Goal: Task Accomplishment & Management: Use online tool/utility

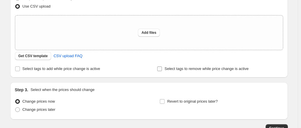
scroll to position [117, 0]
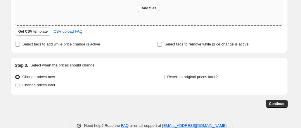
click at [150, 8] on span "Add files" at bounding box center [149, 8] width 15 height 5
type input "C:\fakepath\csv_template_user_10815honor.csv"
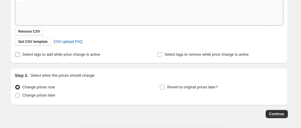
click at [17, 54] on input "Select tags to add while price change is active" at bounding box center [17, 54] width 5 height 5
checkbox input "true"
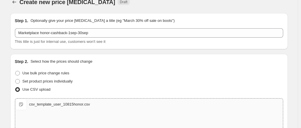
scroll to position [0, 0]
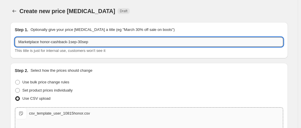
drag, startPoint x: 42, startPoint y: 43, endPoint x: 90, endPoint y: 41, distance: 48.1
click at [90, 41] on input "Marketplace honor-cashback-1sep-30sep" at bounding box center [149, 41] width 269 height 9
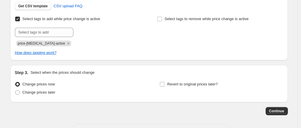
scroll to position [146, 0]
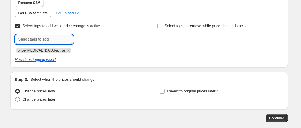
click at [63, 39] on input "text" at bounding box center [44, 39] width 59 height 9
paste input "honor-cashback-1sep-30sep"
type input "honor-cashback-1sep-30sep"
click at [89, 39] on span "honor-cashba..." at bounding box center [99, 39] width 26 height 4
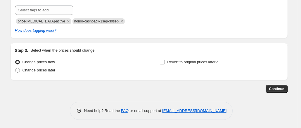
scroll to position [175, 0]
click at [165, 61] on input "Revert to original prices later?" at bounding box center [162, 62] width 5 height 5
checkbox input "true"
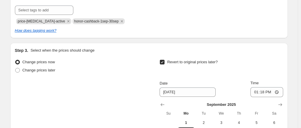
scroll to position [234, 0]
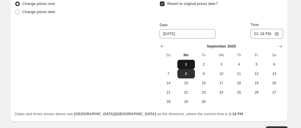
click at [187, 64] on span "1" at bounding box center [186, 64] width 13 height 5
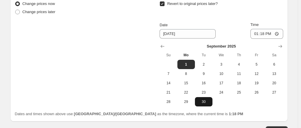
click at [204, 103] on span "30" at bounding box center [204, 102] width 13 height 5
type input "[DATE]"
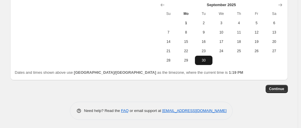
scroll to position [217, 0]
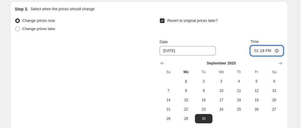
click at [269, 50] on input "13:18" at bounding box center [267, 51] width 33 height 10
click at [128, 76] on div "Change prices now Change prices later Revert to original prices later? Date [DA…" at bounding box center [149, 70] width 269 height 107
click at [256, 52] on input "01:18" at bounding box center [267, 51] width 33 height 10
type input "11:18"
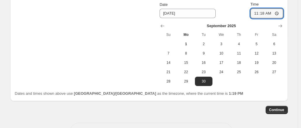
scroll to position [275, 0]
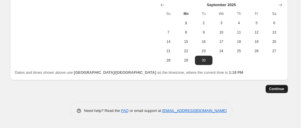
click at [283, 87] on span "Continue" at bounding box center [277, 89] width 15 height 5
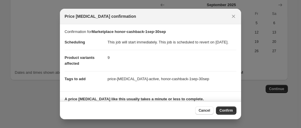
click at [220, 107] on button "Confirm" at bounding box center [226, 111] width 20 height 8
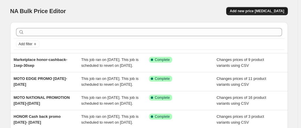
click at [250, 12] on span "Add new price [MEDICAL_DATA]" at bounding box center [257, 11] width 54 height 5
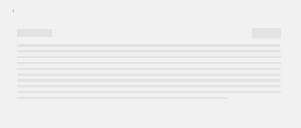
select select "percentage"
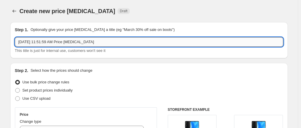
click at [50, 43] on input "[DATE] 11:51:59 AM Price [MEDICAL_DATA]" at bounding box center [149, 41] width 269 height 9
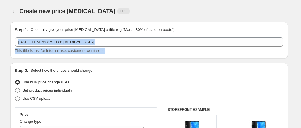
drag, startPoint x: 123, startPoint y: 47, endPoint x: -34, endPoint y: 39, distance: 157.1
click at [0, 39] on html "Home Settings Plans Skip to content Create new price [MEDICAL_DATA]. This page …" at bounding box center [150, 64] width 301 height 128
click at [95, 47] on div "[DATE] 11:51:59 AM Price [MEDICAL_DATA] This title is just for internal use, cu…" at bounding box center [149, 45] width 269 height 16
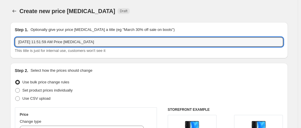
drag, startPoint x: 103, startPoint y: 44, endPoint x: 7, endPoint y: 30, distance: 96.7
drag, startPoint x: 100, startPoint y: 46, endPoint x: 41, endPoint y: 41, distance: 58.4
click at [41, 41] on input "Marketplace Intertec-[DATE]-[DATE]" at bounding box center [149, 41] width 269 height 9
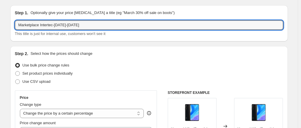
scroll to position [59, 0]
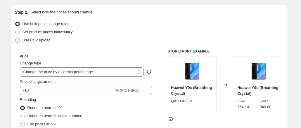
type input "Marketplace Intertec-[DATE]-[DATE]"
click at [18, 38] on span at bounding box center [17, 40] width 5 height 5
click at [16, 38] on input "Use CSV upload" at bounding box center [15, 38] width 0 height 0
radio input "true"
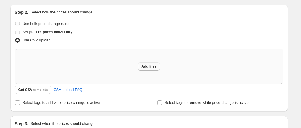
click at [144, 68] on span "Add files" at bounding box center [149, 66] width 15 height 5
type input "C:\fakepath\csv_template_user_10815Intertecsep.csv"
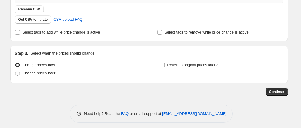
scroll to position [142, 0]
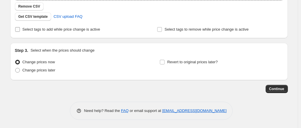
click at [18, 30] on input "Select tags to add while price change is active" at bounding box center [17, 29] width 5 height 5
checkbox input "true"
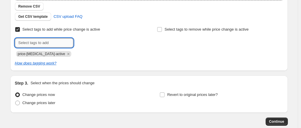
click at [53, 43] on input "text" at bounding box center [44, 42] width 59 height 9
paste input "Intertec-[DATE]-[DATE]"
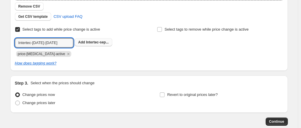
type input "Intertec-[DATE]-[DATE]"
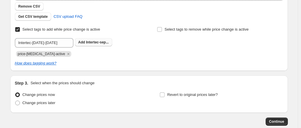
click at [93, 42] on span "Intertec-sep..." at bounding box center [97, 42] width 23 height 4
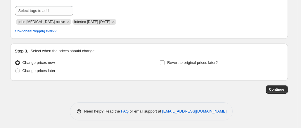
scroll to position [175, 0]
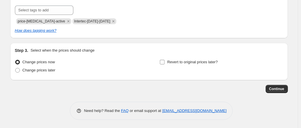
click at [167, 62] on label "Revert to original prices later?" at bounding box center [189, 62] width 58 height 8
click at [165, 62] on input "Revert to original prices later?" at bounding box center [162, 62] width 5 height 5
checkbox input "true"
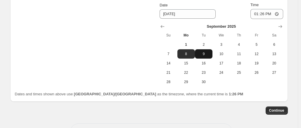
scroll to position [246, 0]
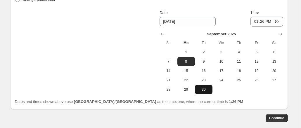
drag, startPoint x: 207, startPoint y: 87, endPoint x: 228, endPoint y: 72, distance: 26.3
click at [206, 87] on button "30" at bounding box center [204, 89] width 18 height 9
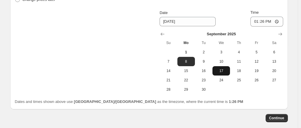
type input "[DATE]"
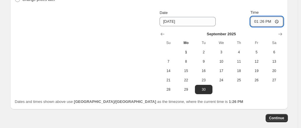
click at [257, 22] on input "13:26" at bounding box center [267, 22] width 33 height 10
click at [272, 22] on input "23:26" at bounding box center [267, 22] width 33 height 10
type input "11:26"
click at [277, 117] on span "Continue" at bounding box center [277, 118] width 15 height 5
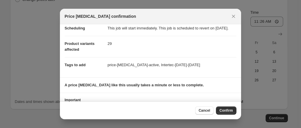
scroll to position [0, 0]
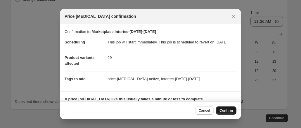
click at [231, 112] on span "Confirm" at bounding box center [226, 111] width 13 height 5
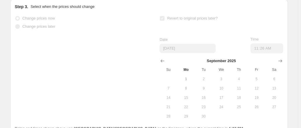
scroll to position [261, 0]
